Goal: Consume media (video, audio): Consume media (video, audio)

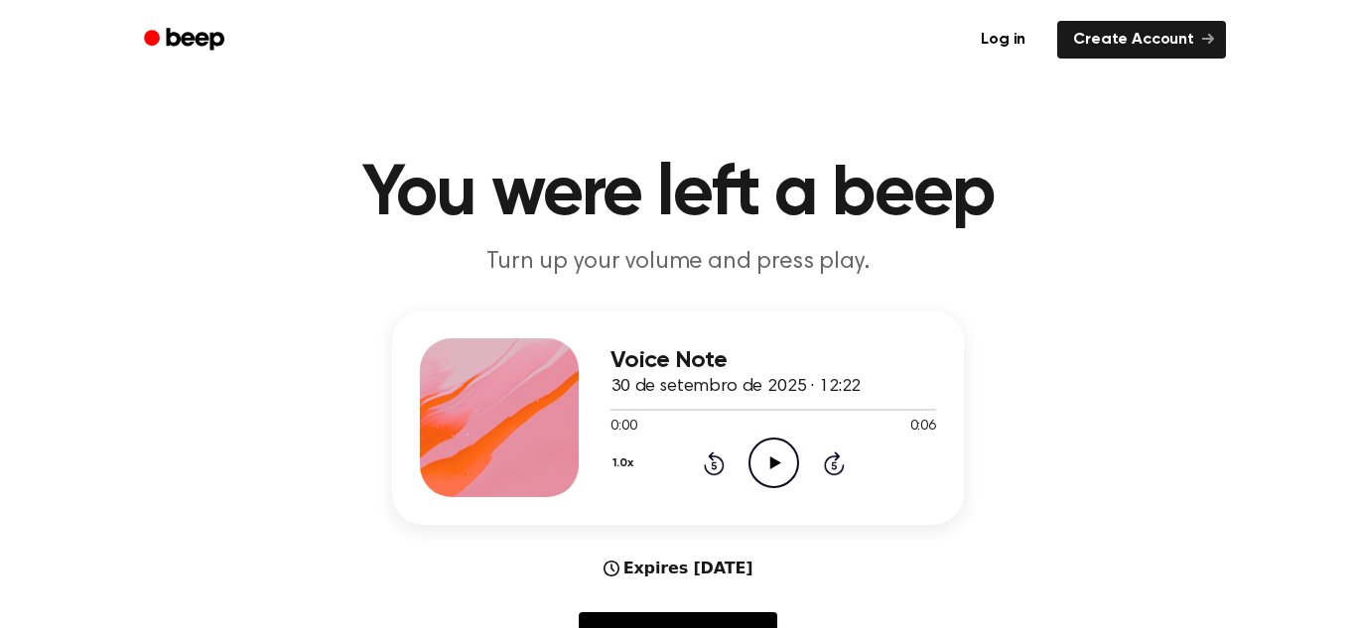
click at [779, 455] on icon "Play Audio" at bounding box center [773, 463] width 51 height 51
click at [782, 463] on icon "Play Audio" at bounding box center [773, 463] width 51 height 51
click at [774, 466] on icon "Play Audio" at bounding box center [773, 463] width 51 height 51
click at [775, 461] on icon at bounding box center [774, 463] width 11 height 13
click at [773, 464] on icon at bounding box center [774, 463] width 11 height 13
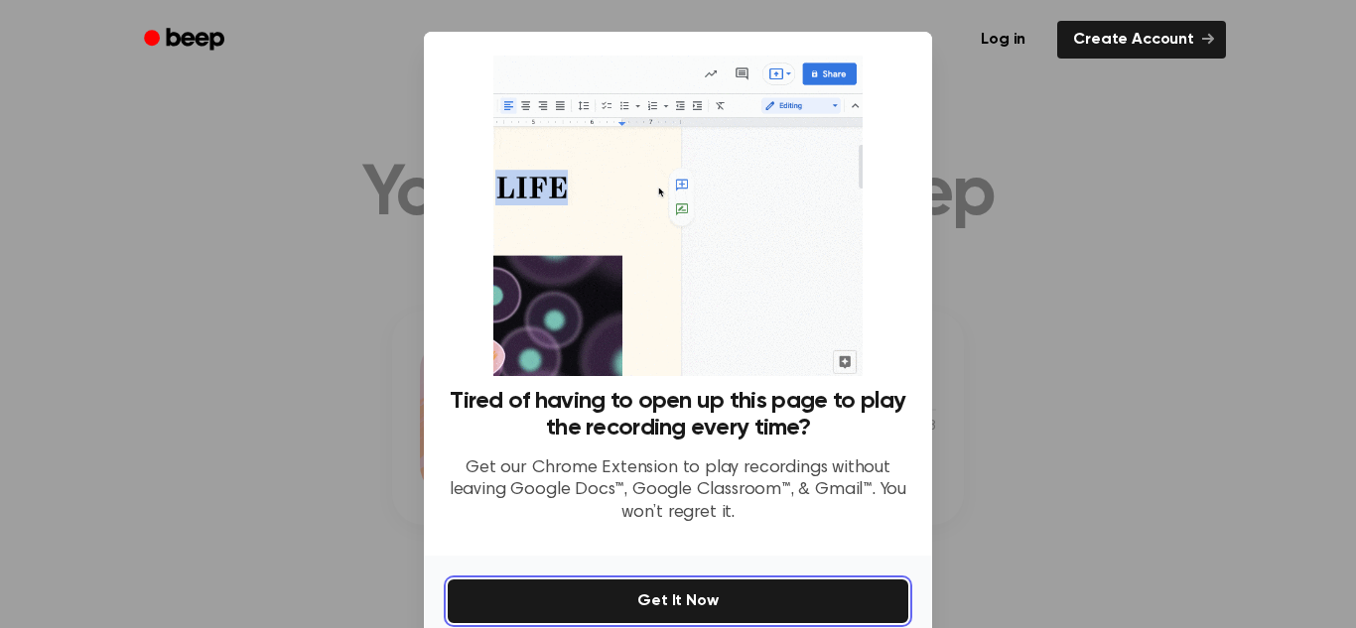
click at [815, 595] on button "Get It Now" at bounding box center [678, 602] width 461 height 44
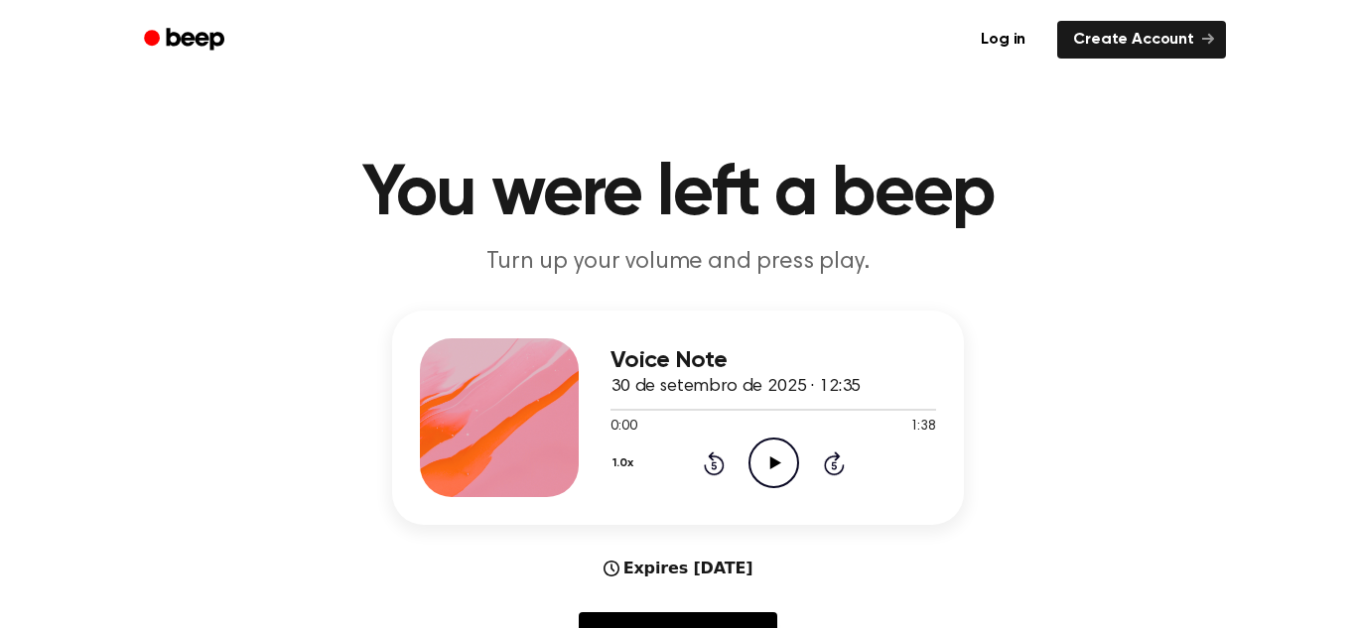
click at [774, 455] on icon "Play Audio" at bounding box center [773, 463] width 51 height 51
click at [771, 452] on icon "Play Audio" at bounding box center [773, 463] width 51 height 51
click at [771, 452] on icon "Pause Audio" at bounding box center [773, 463] width 51 height 51
